Goal: Information Seeking & Learning: Learn about a topic

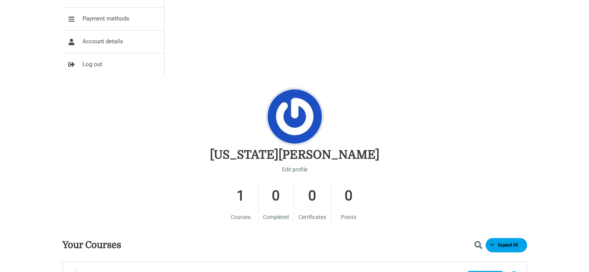
scroll to position [310, 0]
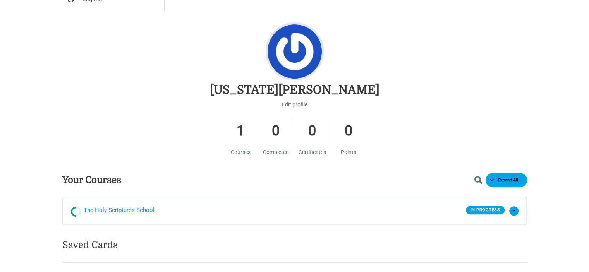
click at [116, 212] on span "The Holy Scriptures School" at bounding box center [119, 211] width 71 height 12
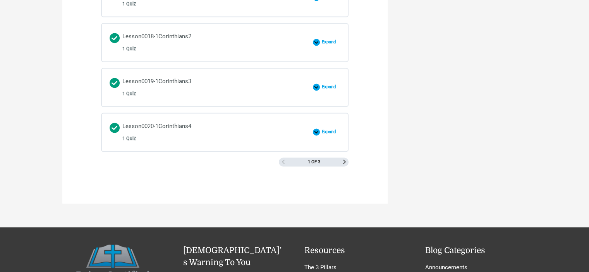
scroll to position [1201, 0]
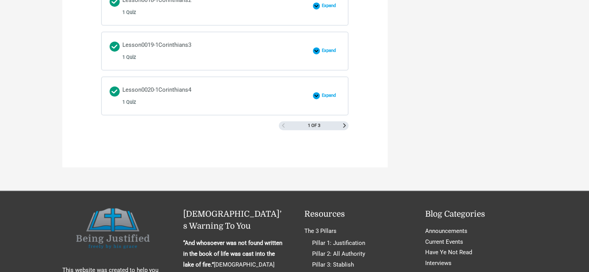
click at [348, 121] on div "1 of 3" at bounding box center [314, 125] width 70 height 9
click at [344, 124] on span "Next Page" at bounding box center [345, 126] width 4 height 4
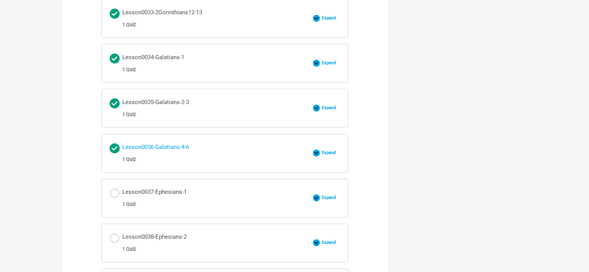
scroll to position [1008, 0]
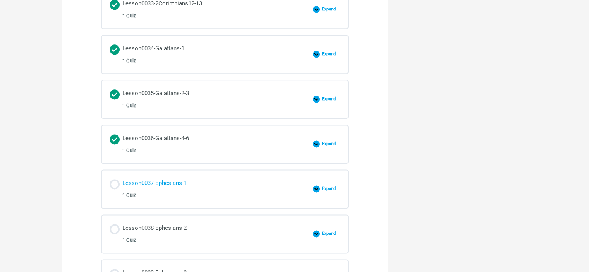
click at [159, 178] on div "Lesson0037-Ephesians-1 1 Quiz" at bounding box center [154, 189] width 64 height 22
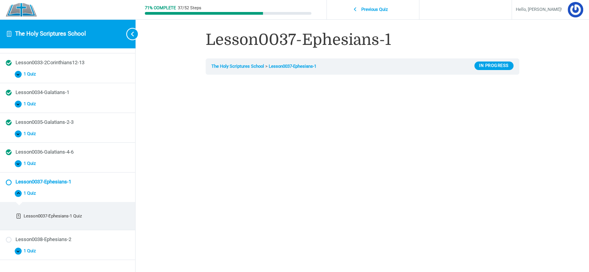
scroll to position [376, 0]
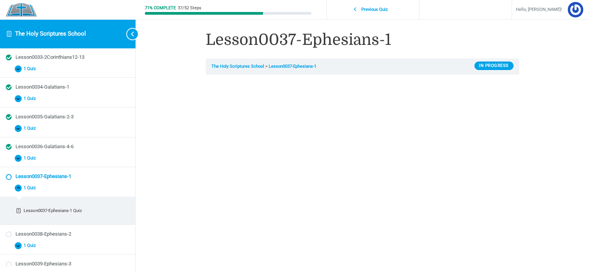
click at [535, 183] on div "Lesson0037-Ephesians-1 The Holy Scriptures School Lesson0037-Ephesians-1 In Pro…" at bounding box center [363, 250] width 372 height 500
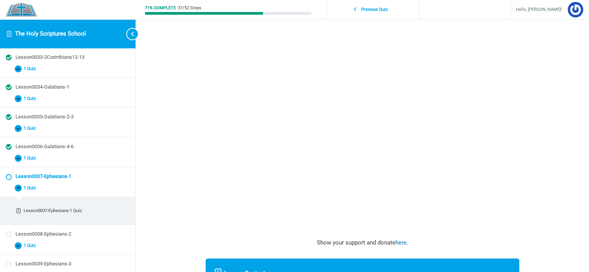
scroll to position [116, 0]
